Goal: Information Seeking & Learning: Learn about a topic

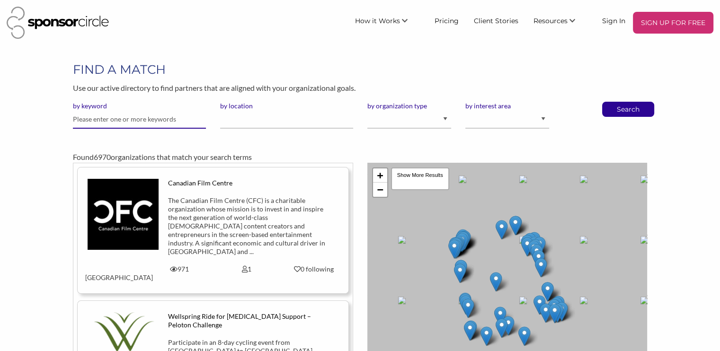
click at [138, 114] on input "text" at bounding box center [139, 119] width 133 height 18
type input "ea sports"
click at [613, 102] on button "Search" at bounding box center [628, 109] width 31 height 14
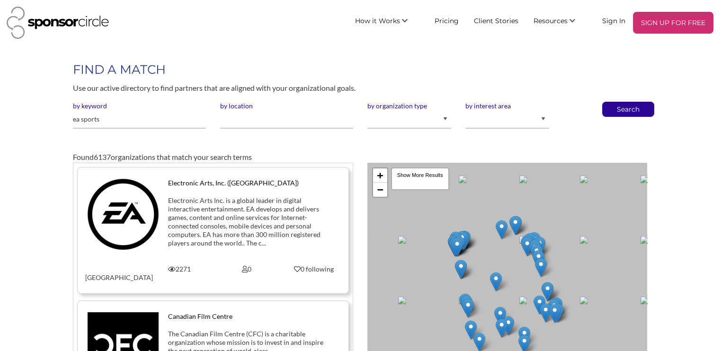
click at [188, 189] on div "Electronic Arts, Inc. ([GEOGRAPHIC_DATA])" at bounding box center [246, 188] width 157 height 18
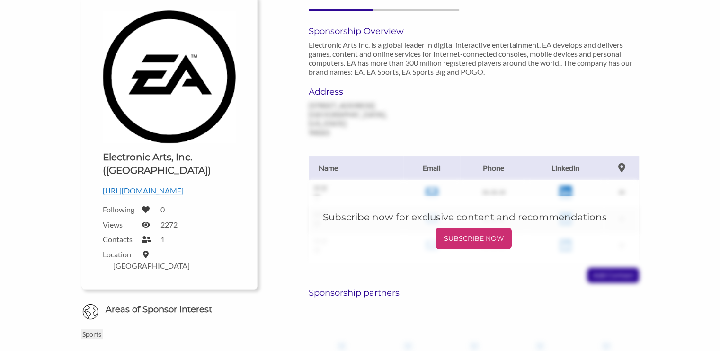
scroll to position [133, 0]
